Goal: Task Accomplishment & Management: Complete application form

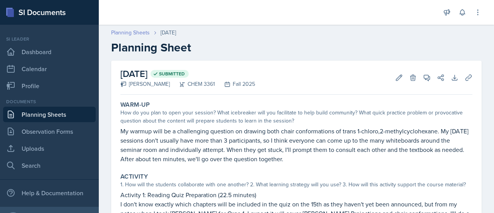
click at [125, 29] on link "Planning Sheets" at bounding box center [130, 33] width 39 height 8
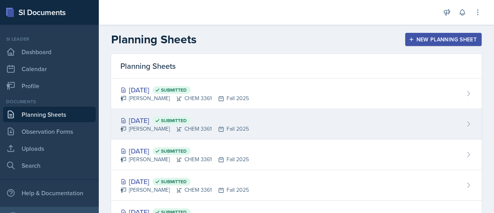
click at [293, 113] on div "[DATE] Submitted [PERSON_NAME] CHEM 3361 Fall 2025" at bounding box center [296, 124] width 371 height 31
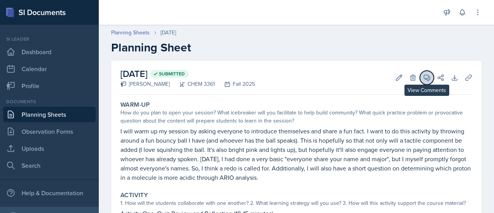
click at [423, 77] on icon at bounding box center [427, 78] width 8 height 8
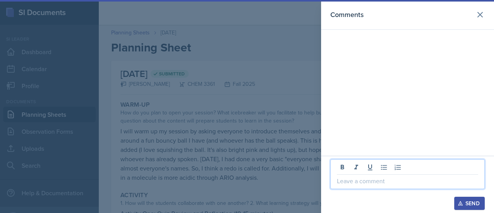
click at [429, 183] on p at bounding box center [407, 180] width 141 height 9
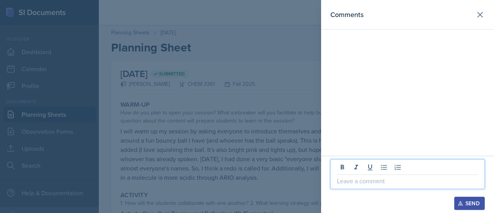
click at [452, 177] on p at bounding box center [407, 180] width 141 height 9
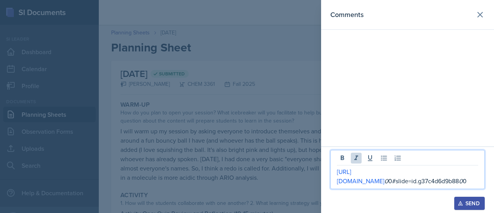
click at [405, 173] on p "[URL][DOMAIN_NAME] 0 0#slide=id.g37c4d6d9b88 0 0" at bounding box center [407, 176] width 141 height 19
drag, startPoint x: 406, startPoint y: 174, endPoint x: 409, endPoint y: 179, distance: 5.5
click at [409, 179] on p "[URL][DOMAIN_NAME] _ 0 0#slide=id.g37c4d6d9b88 0 0" at bounding box center [407, 176] width 141 height 19
drag, startPoint x: 409, startPoint y: 179, endPoint x: 404, endPoint y: 173, distance: 7.5
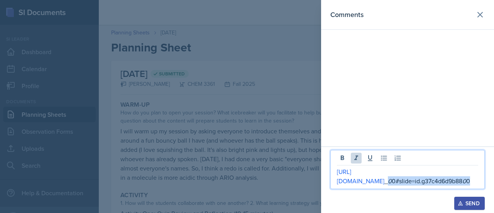
click at [404, 173] on p "[URL][DOMAIN_NAME] _ 0 0#slide=id.g37c4d6d9b88 0 0" at bounding box center [407, 176] width 141 height 19
click at [401, 174] on p "[URL][DOMAIN_NAME] _00#slide=id.g37c4d6d9b8800" at bounding box center [407, 176] width 141 height 19
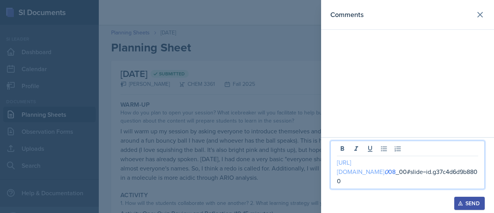
click at [385, 173] on link "[URL][DOMAIN_NAME]" at bounding box center [360, 167] width 47 height 18
click at [415, 180] on p "[URL][DOMAIN_NAME] 0 08 _00#slide=id.g37c4d6d9b8800" at bounding box center [407, 172] width 141 height 28
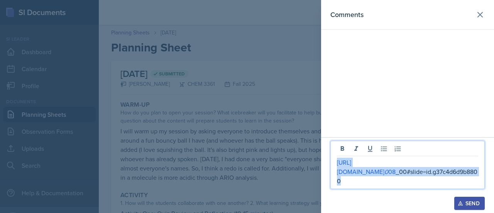
click at [415, 180] on p "[URL][DOMAIN_NAME] 0 08 _00#slide=id.g37c4d6d9b8800" at bounding box center [407, 172] width 141 height 28
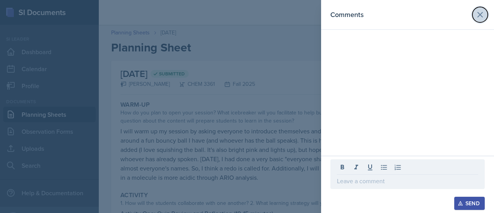
click at [483, 16] on icon at bounding box center [480, 14] width 9 height 9
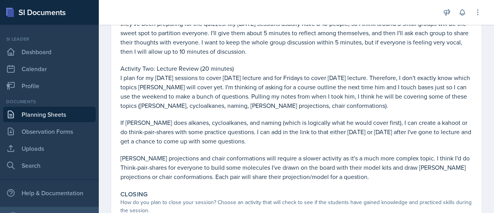
scroll to position [220, 0]
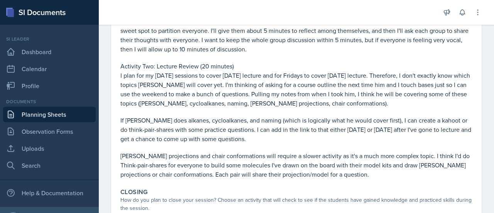
click at [296, 139] on p "If [PERSON_NAME] does alkanes, cycloalkanes, and naming (which is logically wha…" at bounding box center [296, 129] width 352 height 28
click at [292, 132] on p "If [PERSON_NAME] does alkanes, cycloalkanes, and naming (which is logically wha…" at bounding box center [296, 129] width 352 height 28
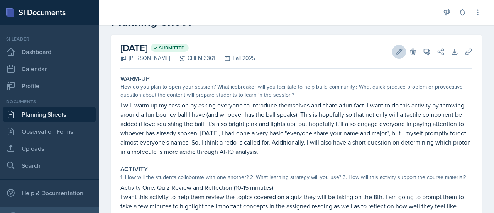
scroll to position [10, 0]
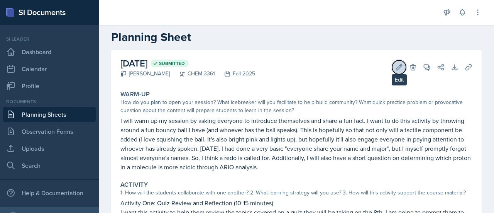
click at [395, 68] on icon at bounding box center [399, 67] width 8 height 8
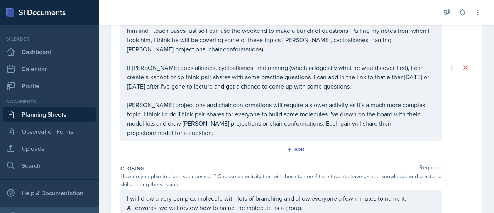
scroll to position [340, 0]
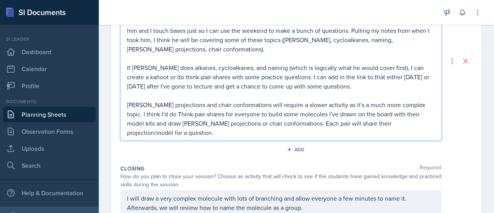
click at [286, 124] on p "[PERSON_NAME] projections and chair conformations will require a slower activit…" at bounding box center [281, 118] width 308 height 37
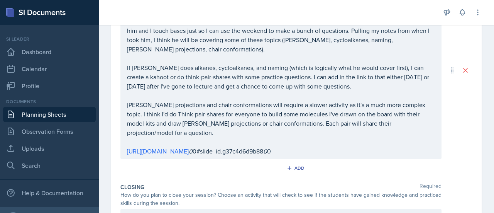
click at [241, 159] on div "Activity Two: Lecture Review (20 minutes) I plan for my [DATE] sessions to cove…" at bounding box center [280, 70] width 321 height 178
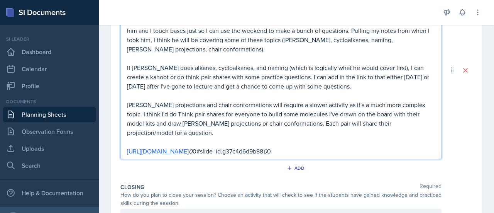
click at [241, 159] on div "Activity Two: Lecture Review (20 minutes) I plan for my [DATE] sessions to cove…" at bounding box center [280, 70] width 321 height 178
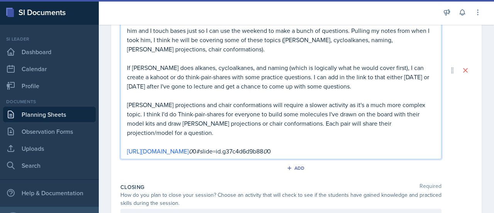
drag, startPoint x: 290, startPoint y: 160, endPoint x: 110, endPoint y: 158, distance: 179.9
click at [110, 158] on div "Date [DATE] [DATE] 31 1 2 3 4 5 6 7 8 9 10 11 12 13 14 15 16 17 18 19 20 21 22 …" at bounding box center [296, 25] width 395 height 611
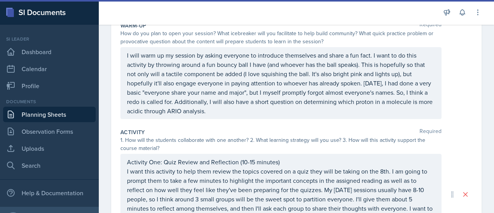
scroll to position [0, 0]
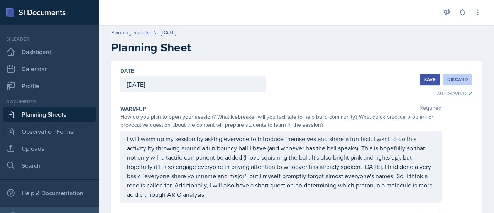
click at [453, 84] on button "Discard" at bounding box center [457, 80] width 29 height 12
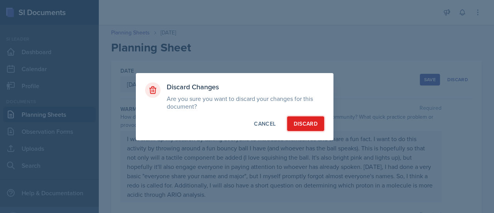
click at [307, 122] on div "Discard" at bounding box center [306, 124] width 24 height 8
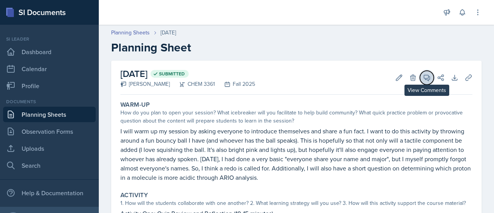
click at [424, 78] on icon at bounding box center [427, 78] width 8 height 8
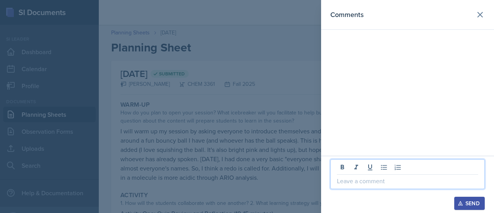
click at [409, 182] on p at bounding box center [407, 180] width 141 height 9
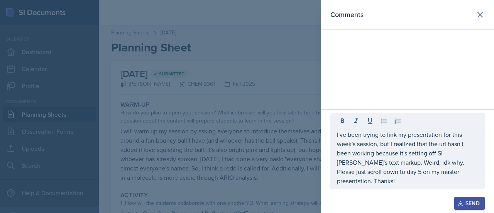
click at [469, 202] on div "Send" at bounding box center [469, 203] width 20 height 6
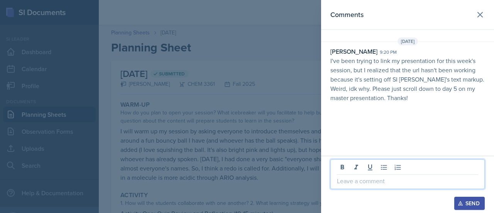
click at [425, 178] on p at bounding box center [407, 180] width 141 height 9
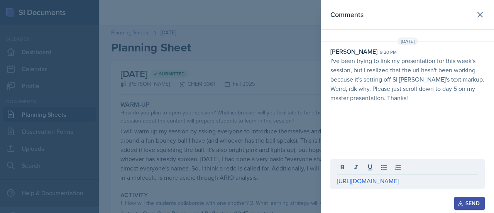
click at [480, 203] on div "Send" at bounding box center [469, 203] width 20 height 6
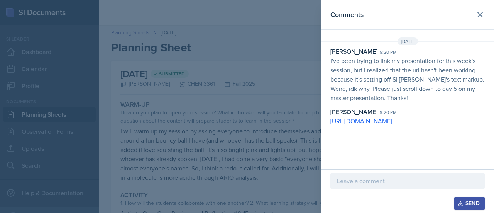
click at [411, 75] on p "I've been trying to link my presentation for this week's session, but I realize…" at bounding box center [408, 79] width 154 height 46
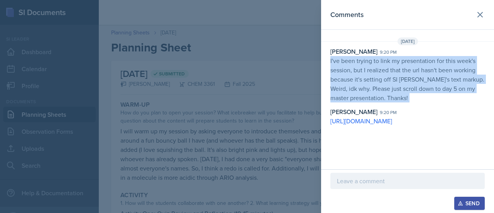
click at [411, 75] on p "I've been trying to link my presentation for this week's session, but I realize…" at bounding box center [408, 79] width 154 height 46
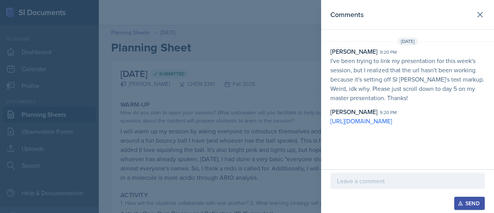
click at [411, 75] on p "I've been trying to link my presentation for this week's session, but I realize…" at bounding box center [408, 79] width 154 height 46
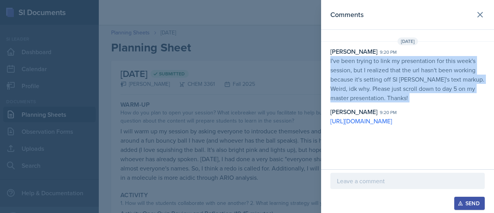
click at [411, 75] on p "I've been trying to link my presentation for this week's session, but I realize…" at bounding box center [408, 79] width 154 height 46
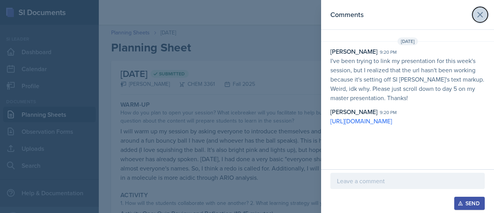
click at [485, 14] on button at bounding box center [480, 14] width 15 height 15
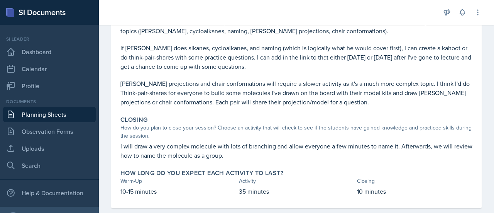
scroll to position [305, 0]
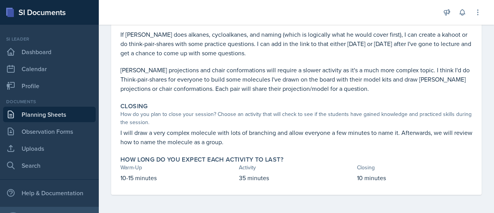
click at [47, 107] on link "Planning Sheets" at bounding box center [49, 114] width 93 height 15
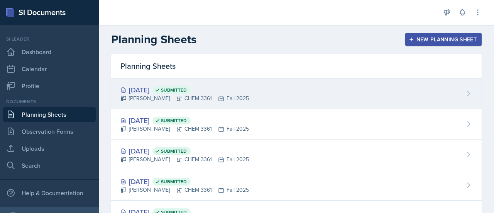
click at [187, 90] on span "Submitted" at bounding box center [174, 90] width 26 height 6
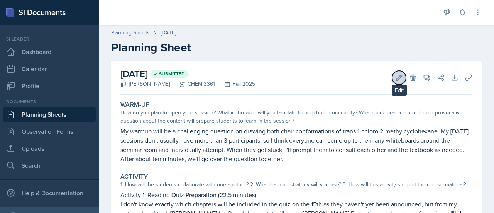
click at [397, 75] on icon at bounding box center [400, 78] width 6 height 6
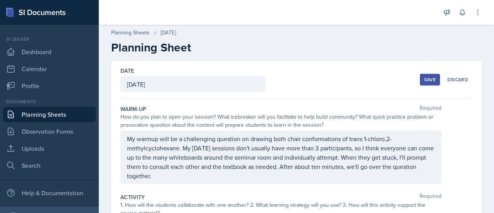
click at [421, 83] on button "Save" at bounding box center [430, 80] width 20 height 12
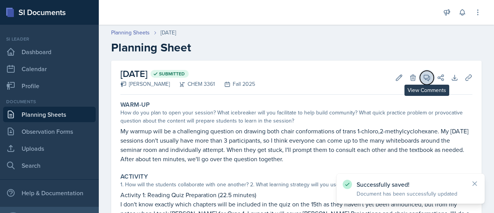
click at [428, 75] on span at bounding box center [430, 75] width 4 height 4
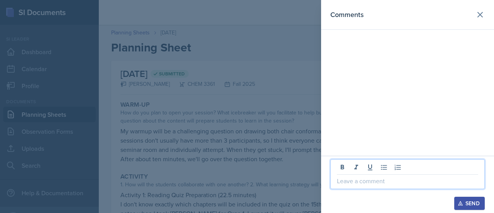
click at [391, 178] on p at bounding box center [407, 180] width 141 height 9
paste div
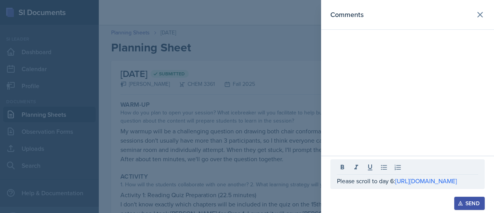
click at [476, 200] on div "Send" at bounding box center [469, 203] width 20 height 6
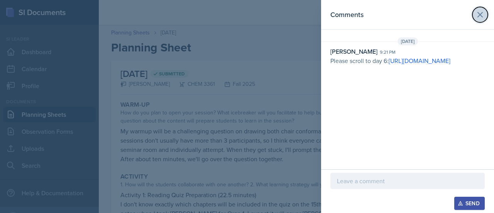
click at [480, 19] on button at bounding box center [480, 14] width 15 height 15
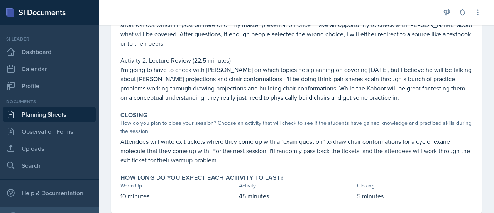
scroll to position [198, 0]
click at [330, 98] on p "I'm going to have to check with [PERSON_NAME] on which topics he's planning on …" at bounding box center [296, 82] width 352 height 37
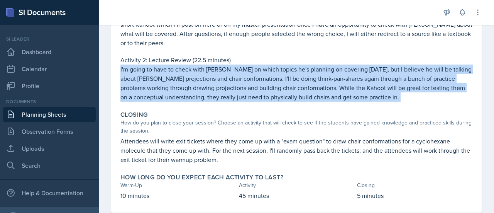
click at [330, 98] on p "I'm going to have to check with [PERSON_NAME] on which topics he's planning on …" at bounding box center [296, 82] width 352 height 37
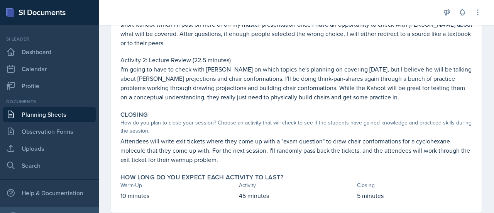
click at [330, 98] on p "I'm going to have to check with [PERSON_NAME] on which topics he's planning on …" at bounding box center [296, 82] width 352 height 37
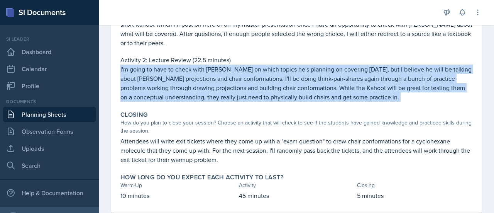
click at [330, 98] on p "I'm going to have to check with [PERSON_NAME] on which topics he's planning on …" at bounding box center [296, 82] width 352 height 37
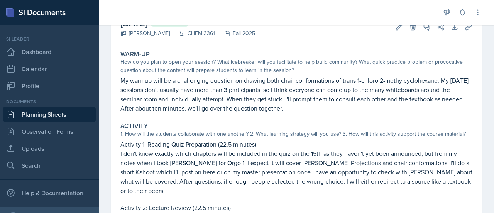
click at [142, 69] on div "How do you plan to open your session? What icebreaker will you facilitate to he…" at bounding box center [296, 66] width 352 height 16
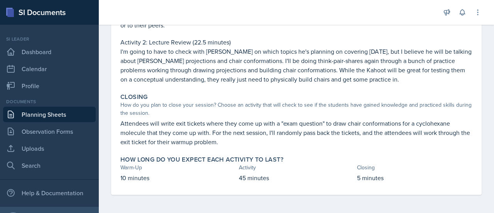
scroll to position [0, 0]
